Goal: Navigation & Orientation: Find specific page/section

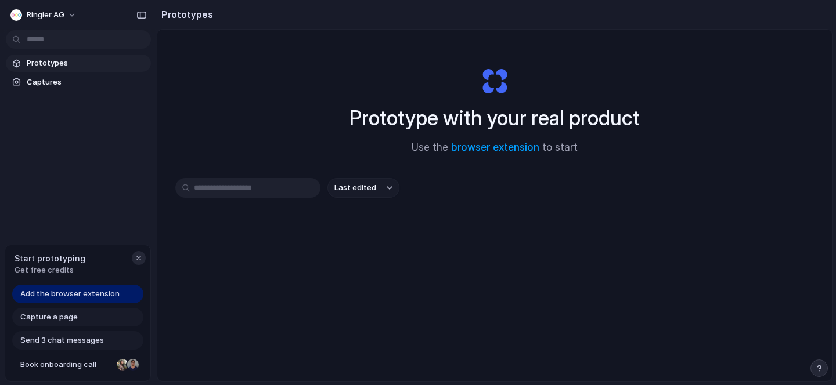
click at [139, 259] on div "button" at bounding box center [138, 258] width 9 height 9
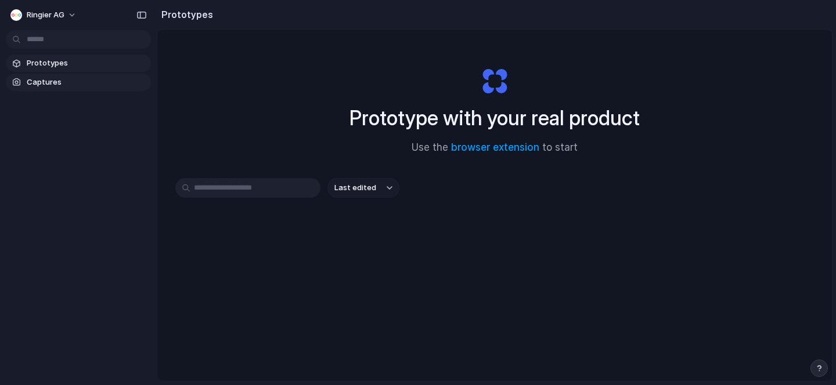
click at [61, 81] on span "Captures" at bounding box center [87, 83] width 120 height 12
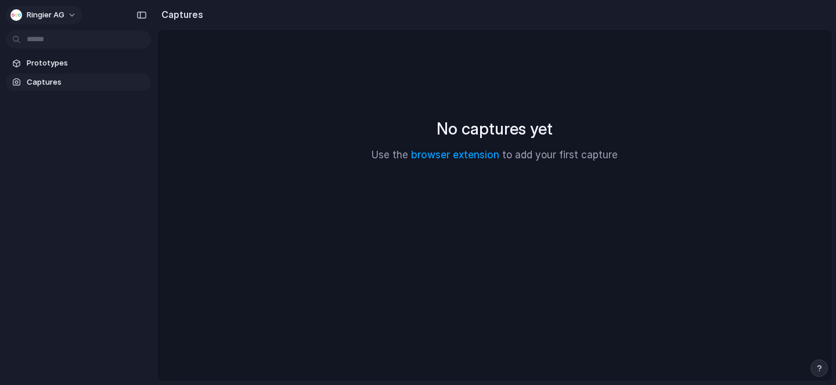
click at [75, 14] on button "Ringier AG" at bounding box center [44, 15] width 77 height 19
click at [53, 6] on div "Settings Invite members Change theme Sign out" at bounding box center [418, 192] width 836 height 385
click at [53, 15] on span "Ringier AG" at bounding box center [46, 15] width 38 height 12
